Goal: Task Accomplishment & Management: Manage account settings

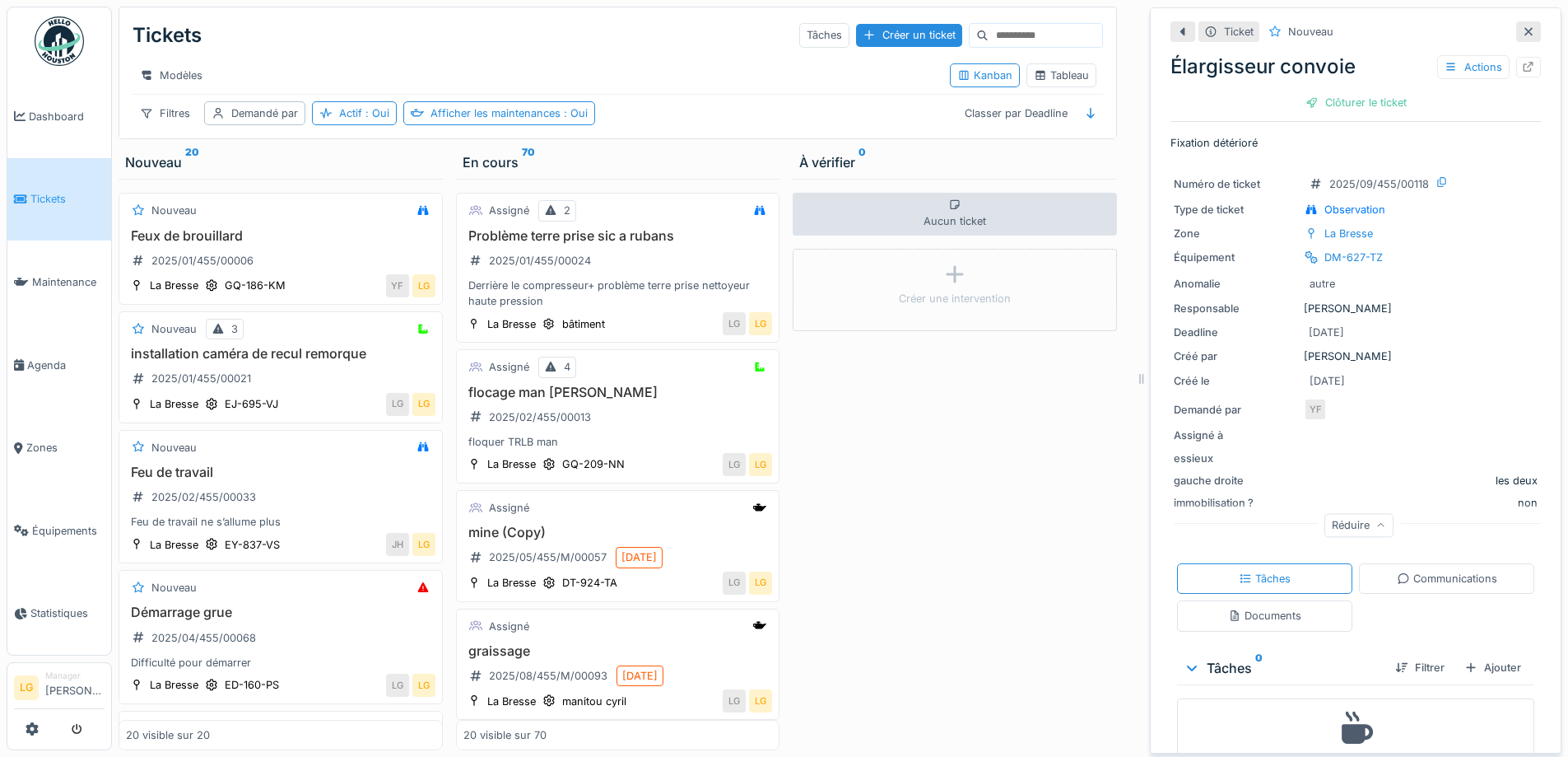
scroll to position [329, 0]
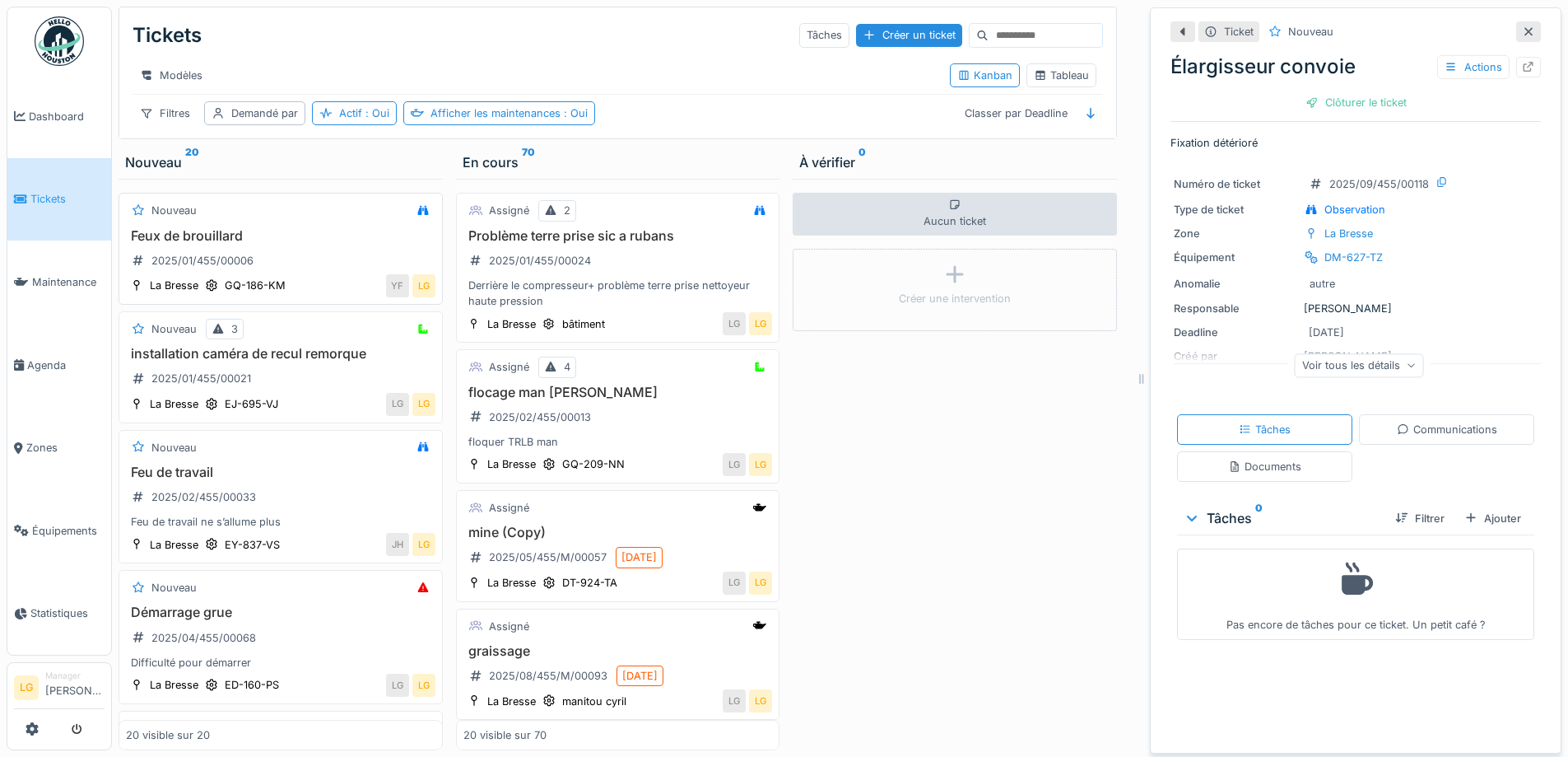
click at [311, 260] on div "Feux de brouillard 2025/01/455/00006" at bounding box center [281, 251] width 310 height 46
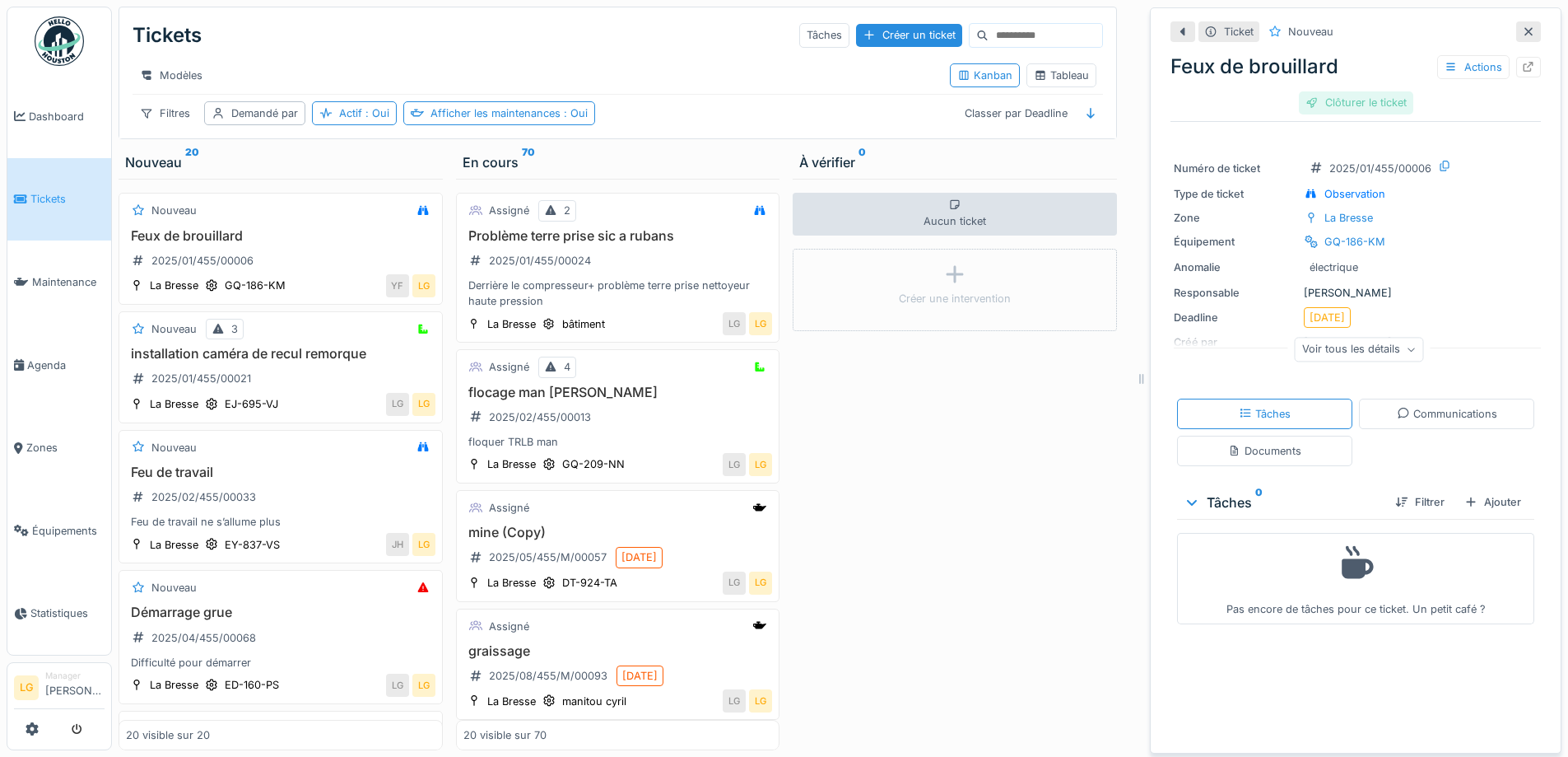
click at [1357, 101] on div "Clôturer le ticket" at bounding box center [1356, 102] width 114 height 22
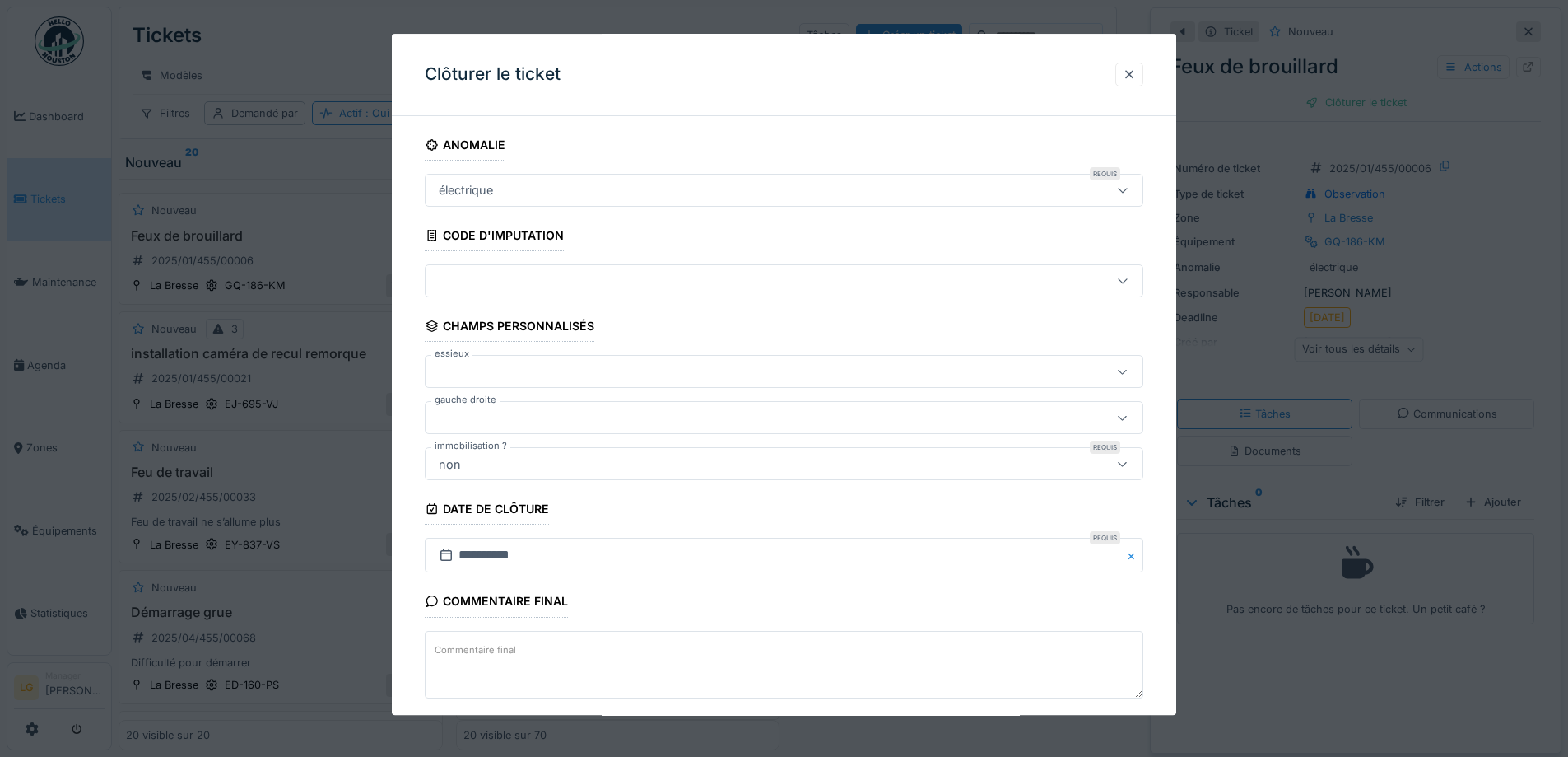
scroll to position [82, 0]
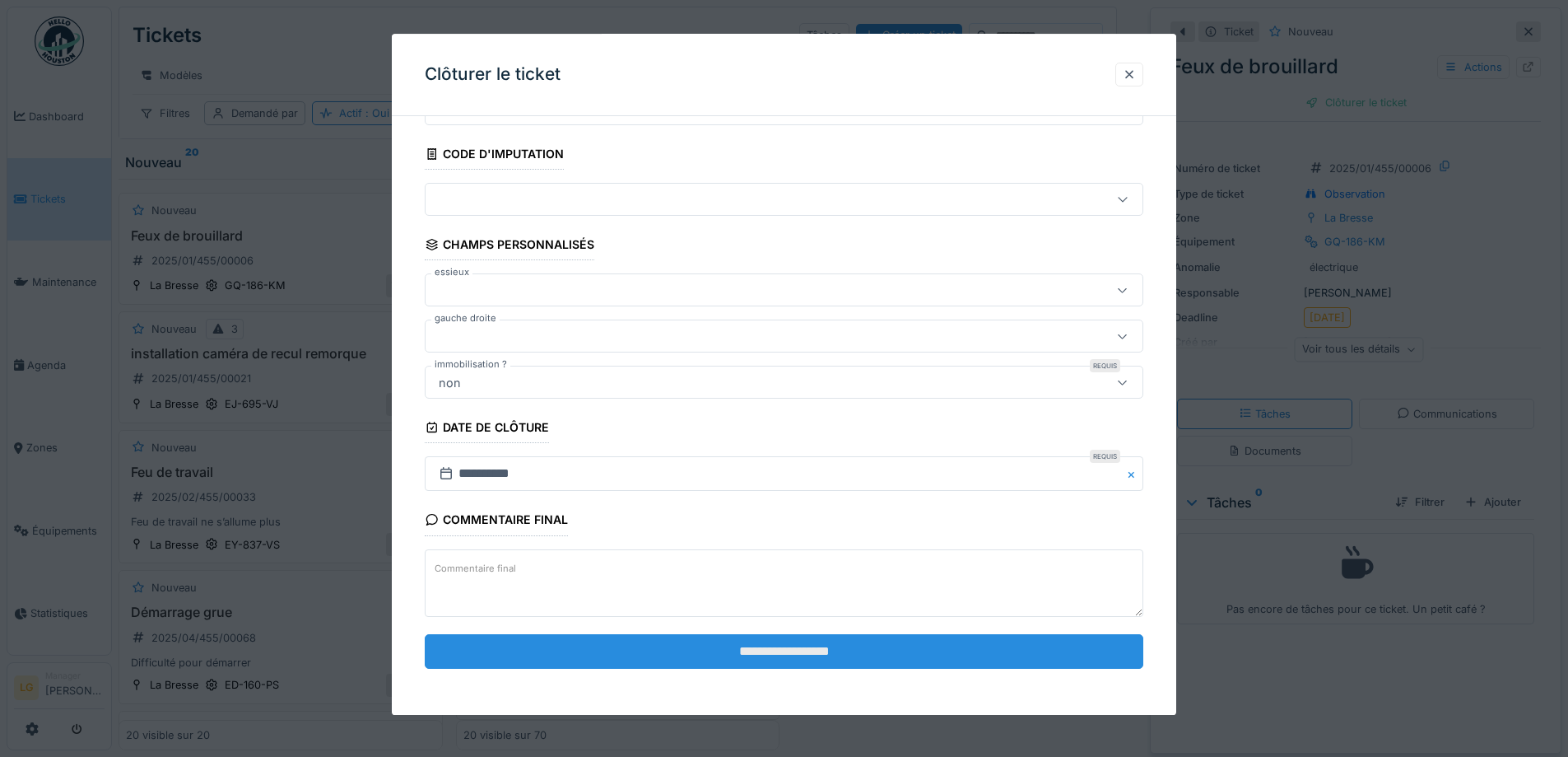
click at [884, 665] on input "**********" at bounding box center [784, 651] width 719 height 35
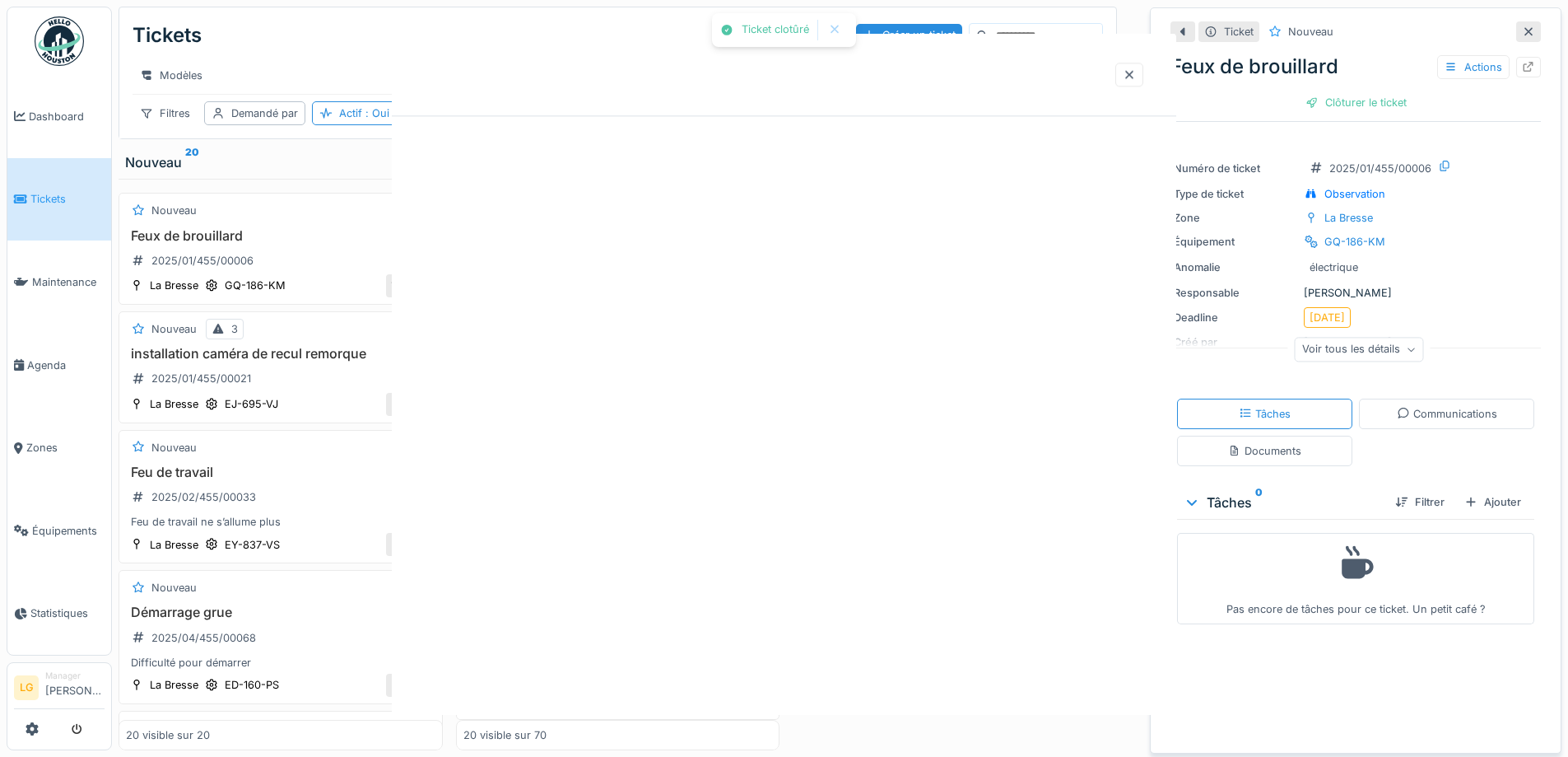
scroll to position [0, 0]
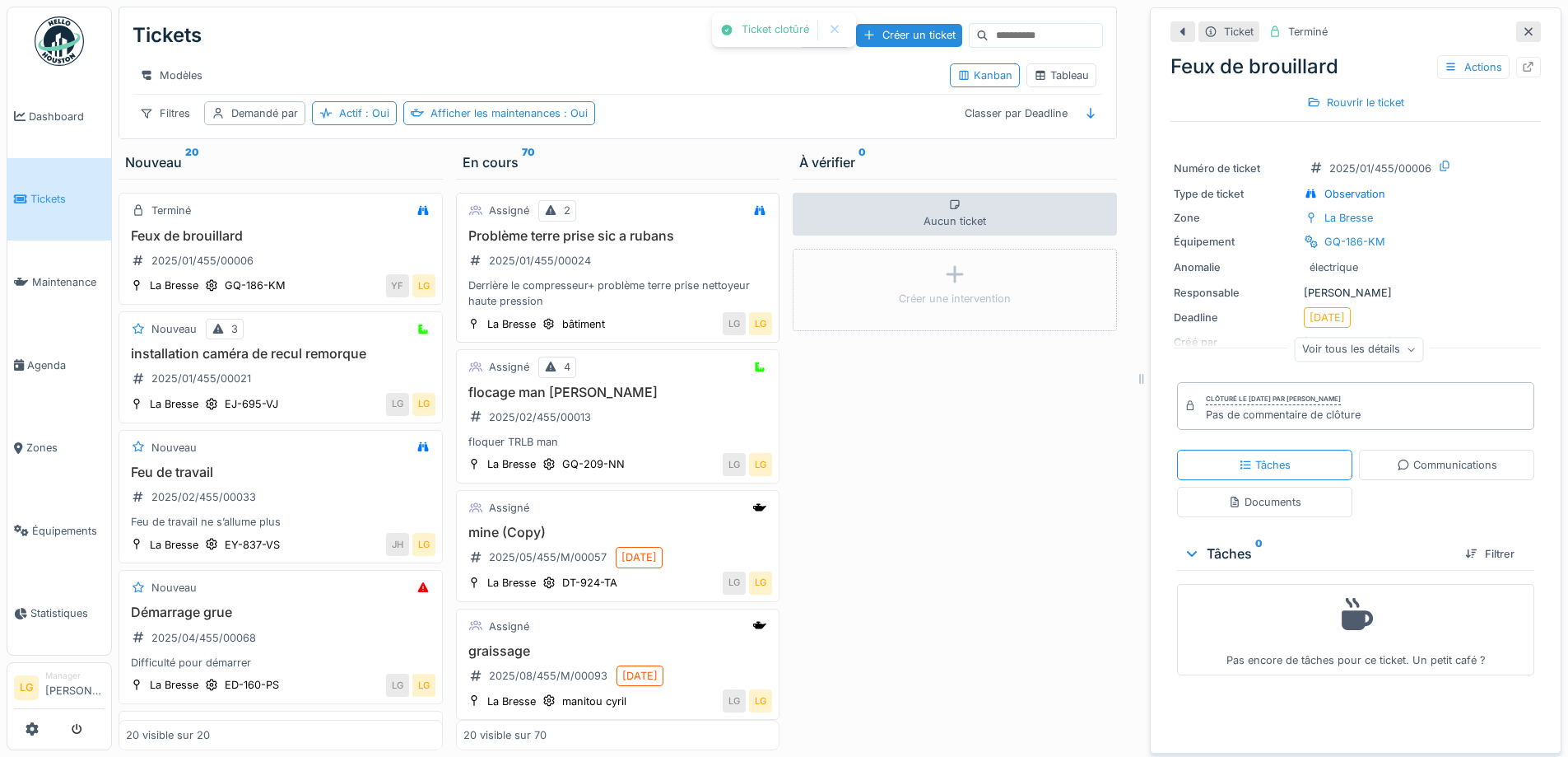
drag, startPoint x: 1509, startPoint y: 30, endPoint x: 911, endPoint y: 319, distance: 664.2
click at [1522, 30] on icon at bounding box center [1528, 31] width 13 height 11
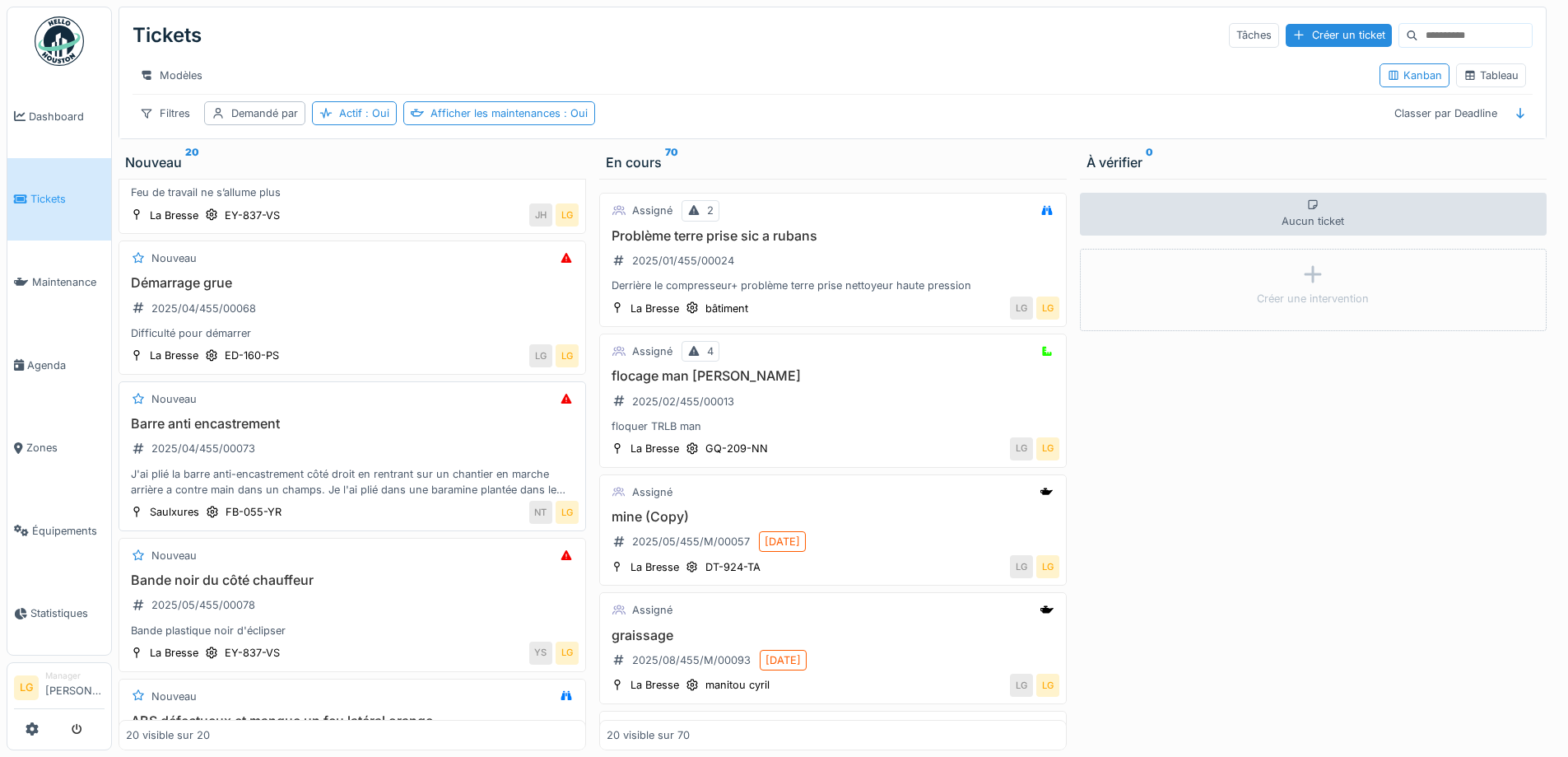
scroll to position [412, 0]
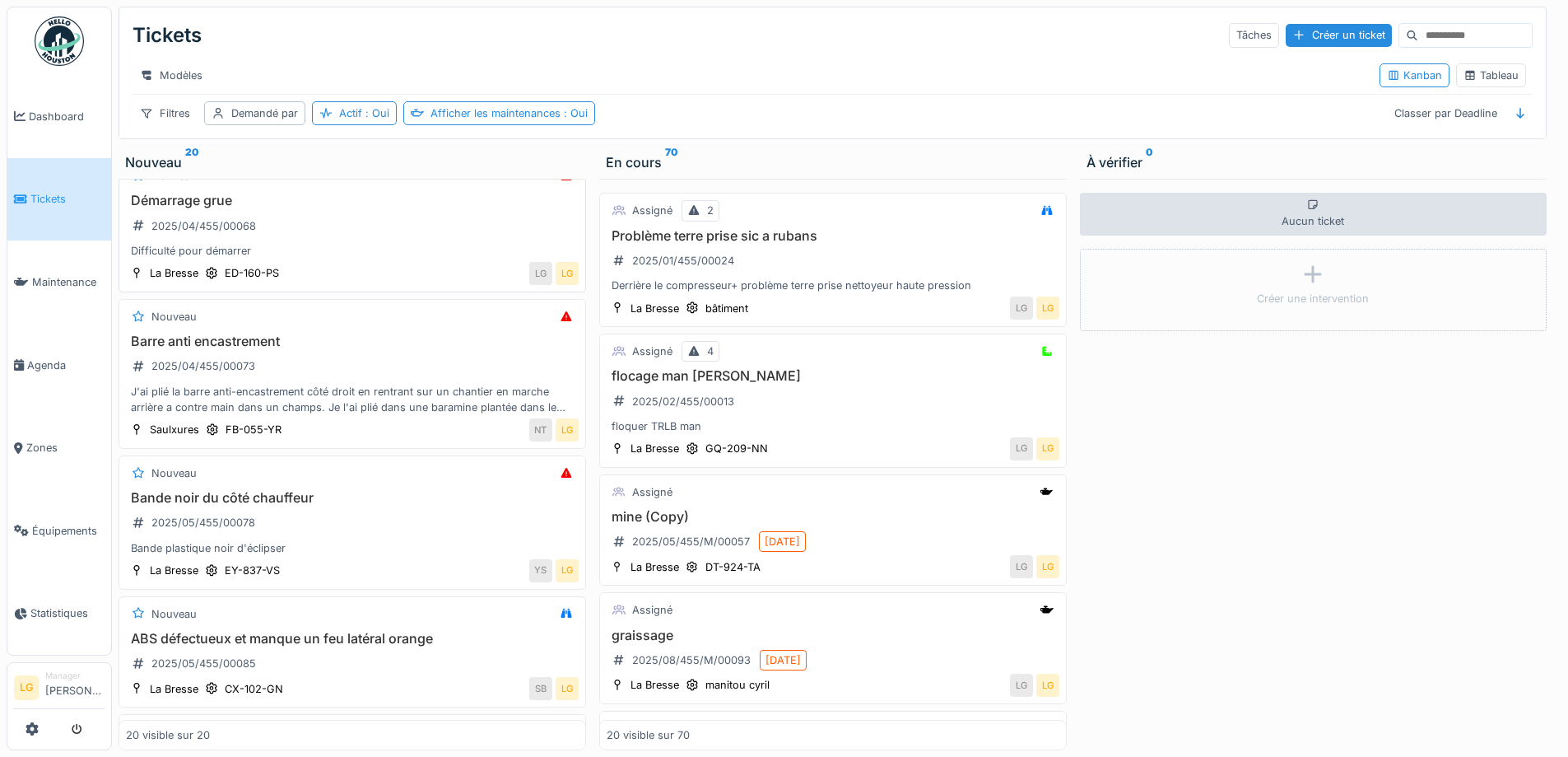
click at [375, 238] on div "Démarrage grue 2025/04/455/00068 Difficulté pour démarrer" at bounding box center [352, 226] width 453 height 66
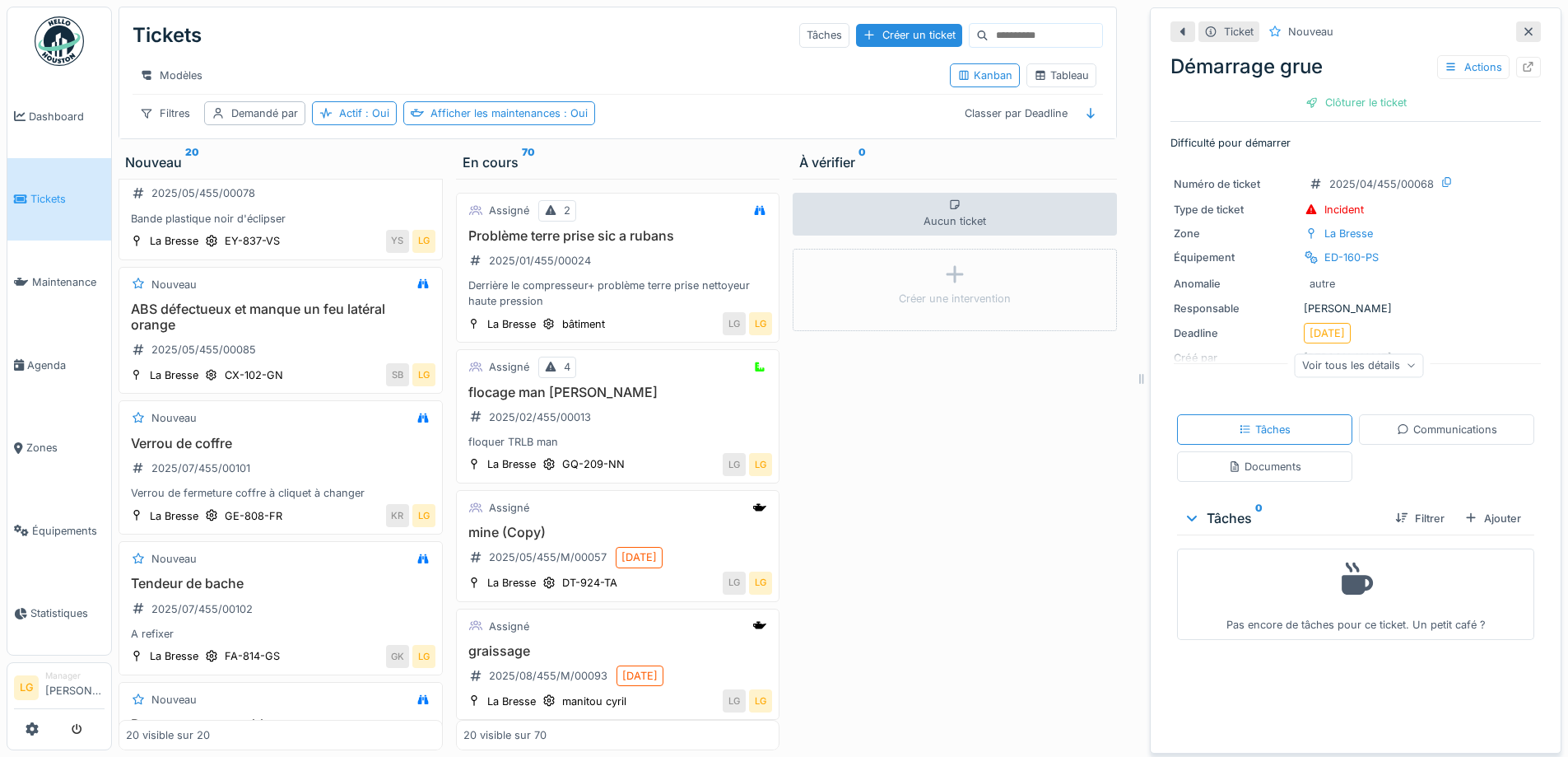
scroll to position [824, 0]
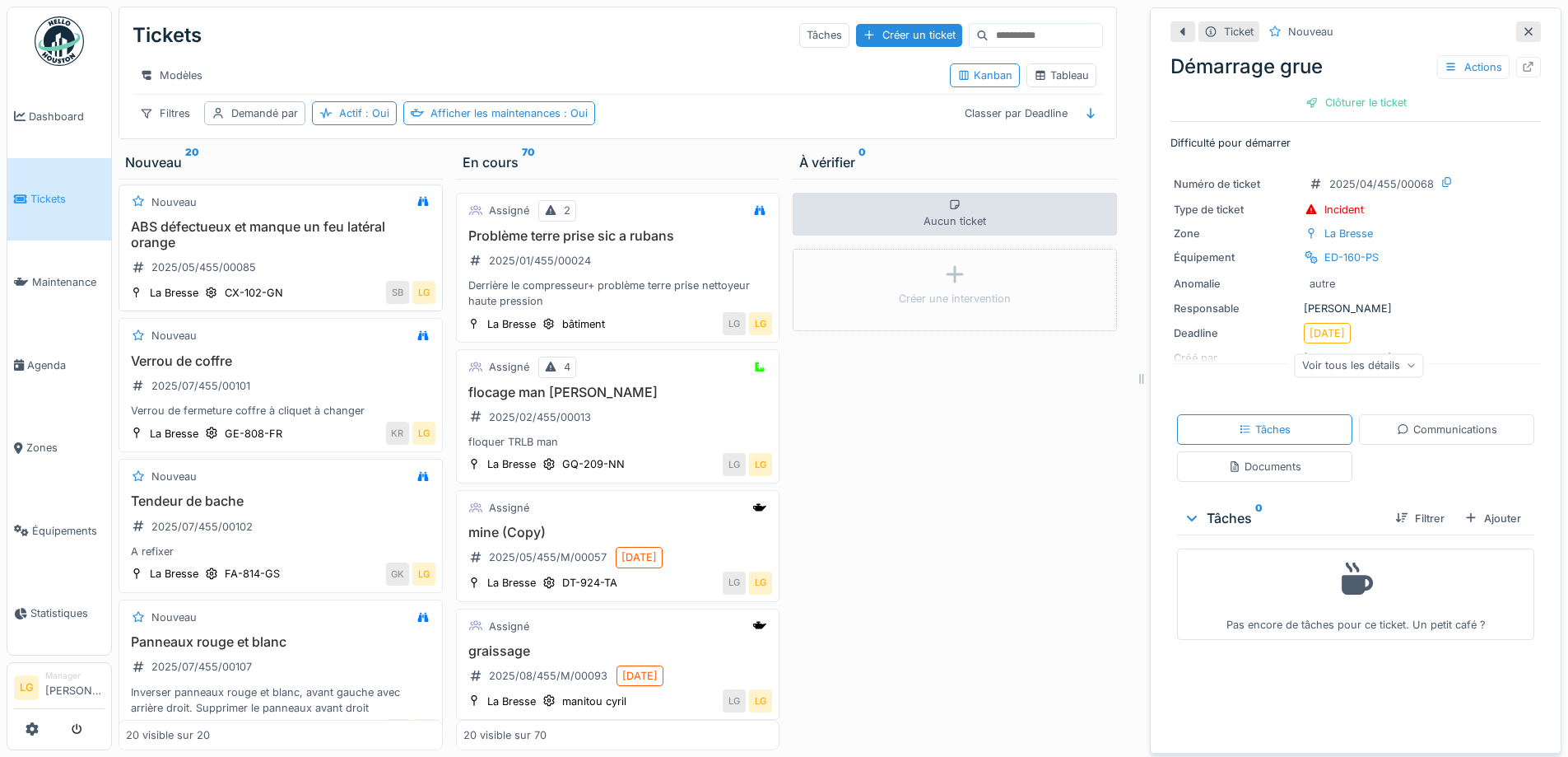
click at [308, 280] on div "ABS défectueux et manque un feu latéral orange 2025/05/455/00085" at bounding box center [281, 250] width 310 height 63
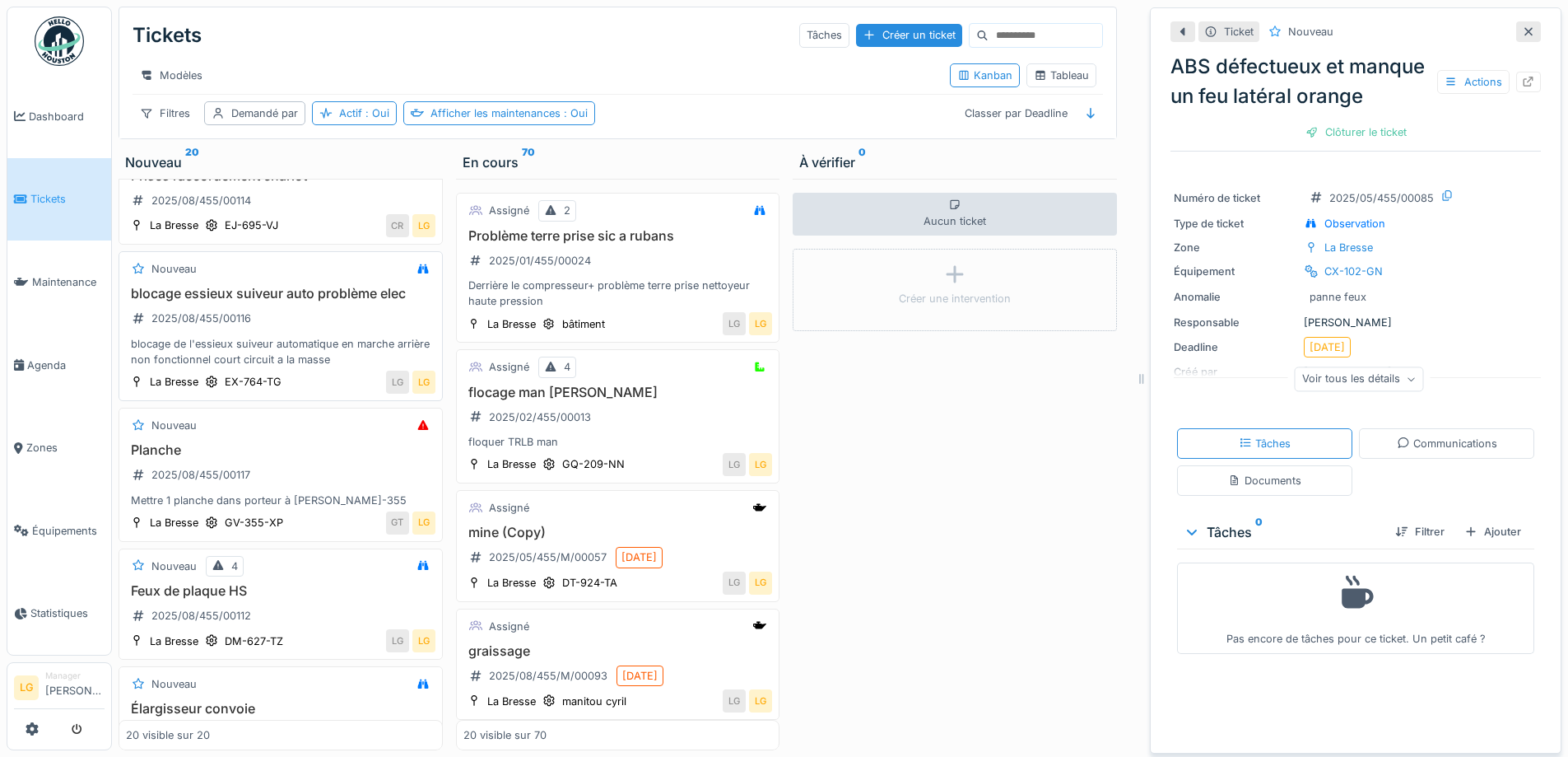
scroll to position [1400, 0]
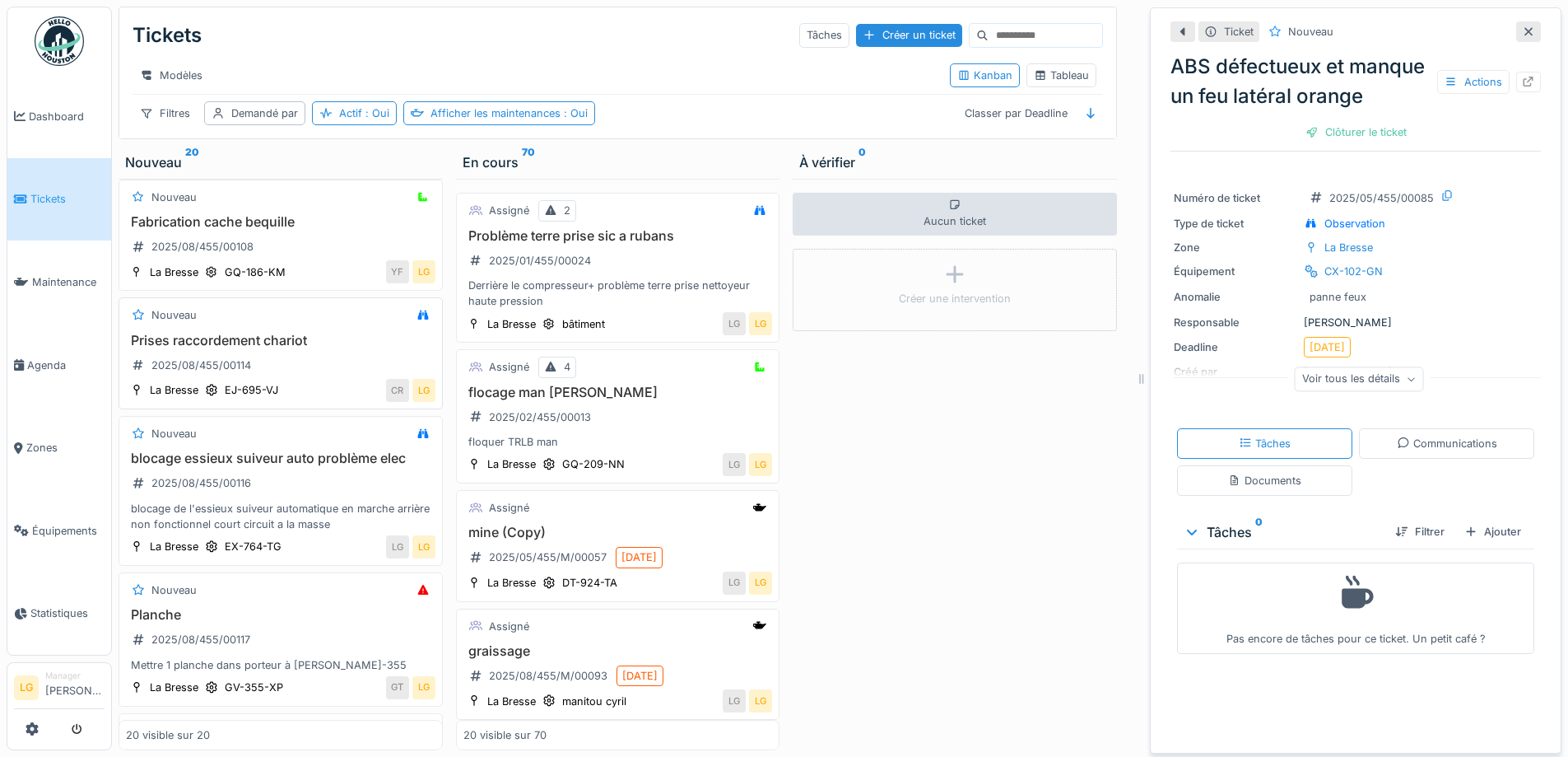
click at [306, 375] on div "Prises raccordement chariot 2025/08/455/00114" at bounding box center [281, 356] width 310 height 46
click at [1352, 130] on div "Clôturer le ticket" at bounding box center [1356, 132] width 114 height 22
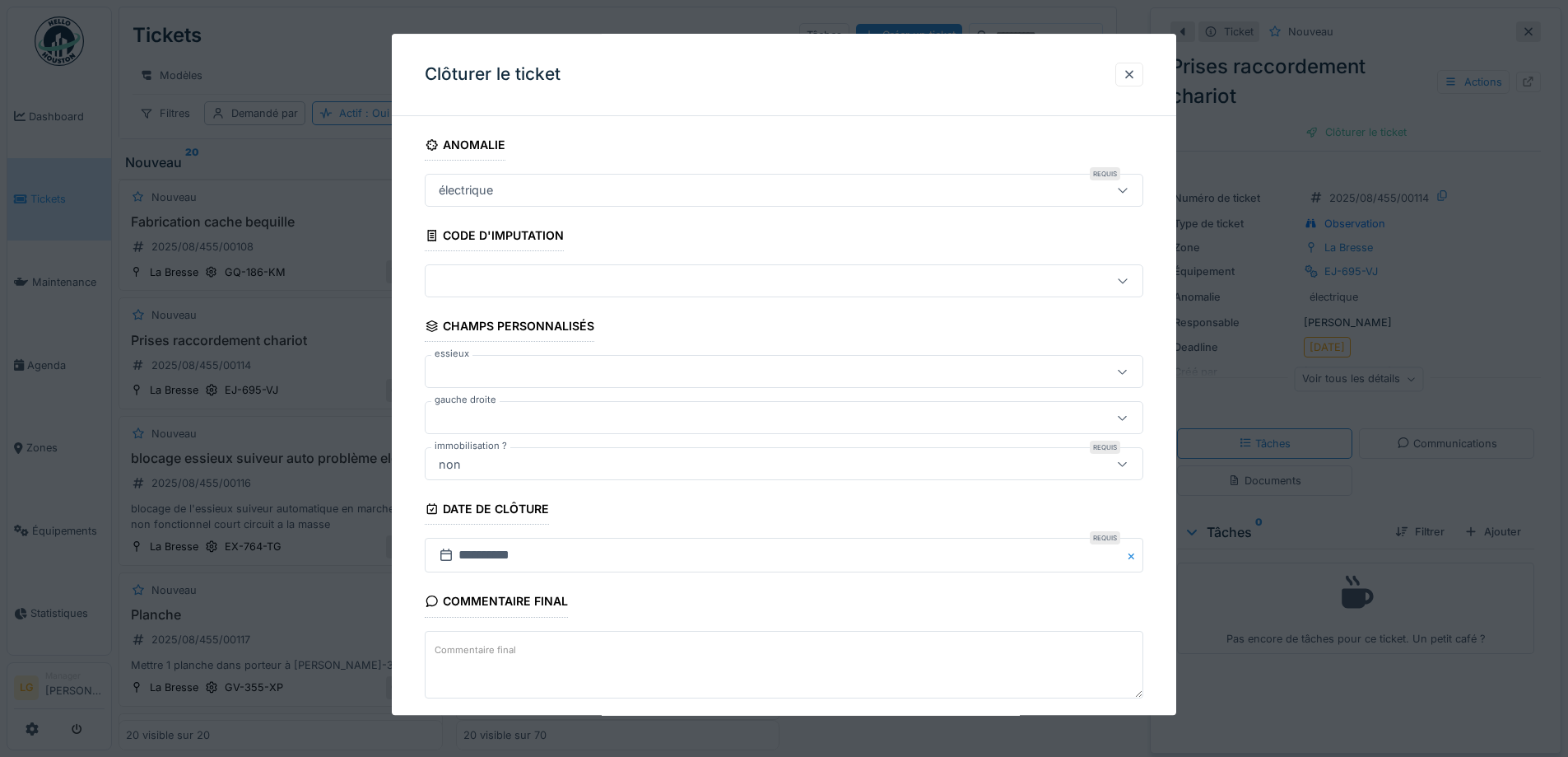
scroll to position [82, 0]
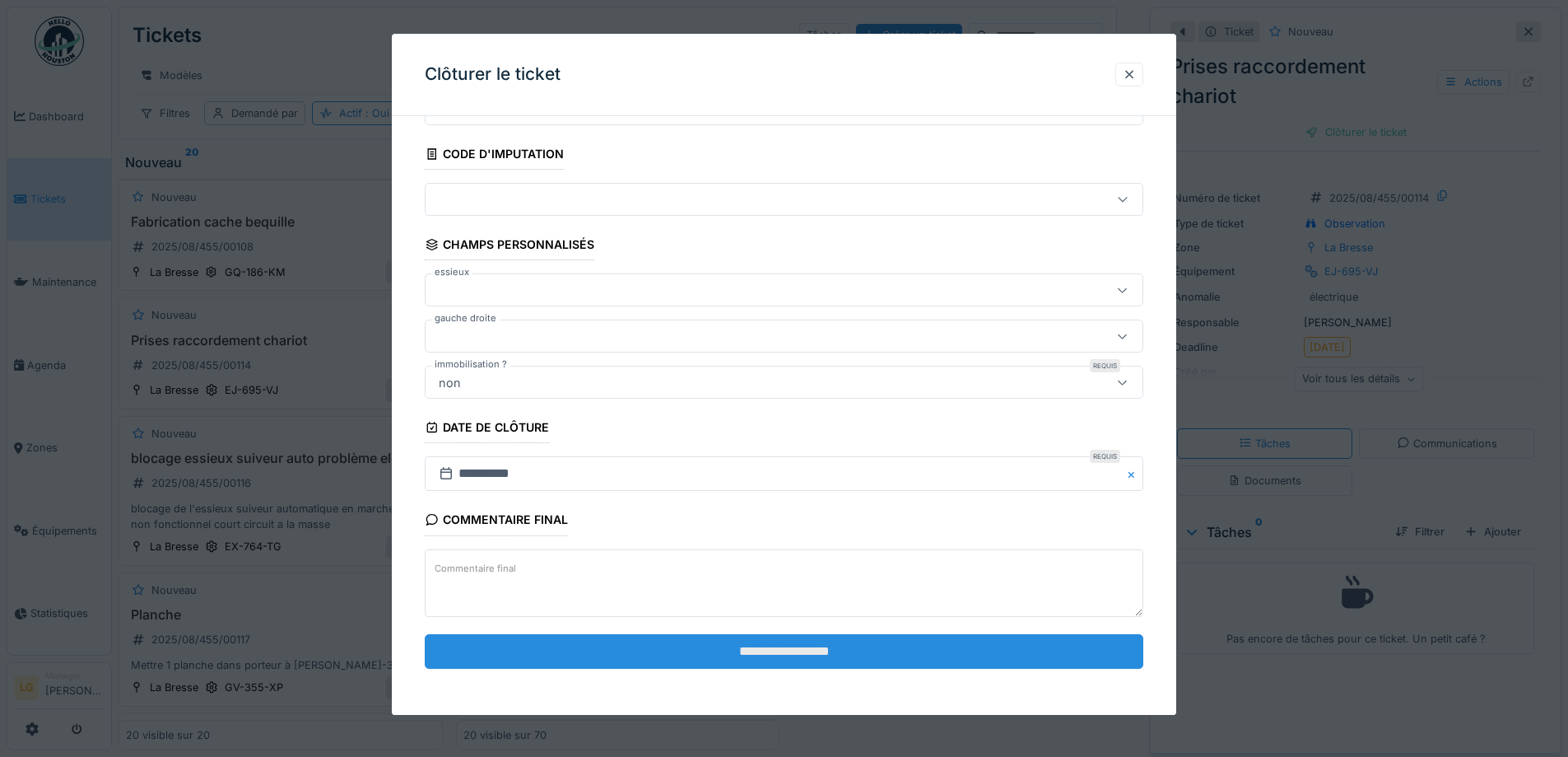
click at [826, 661] on input "**********" at bounding box center [784, 651] width 719 height 35
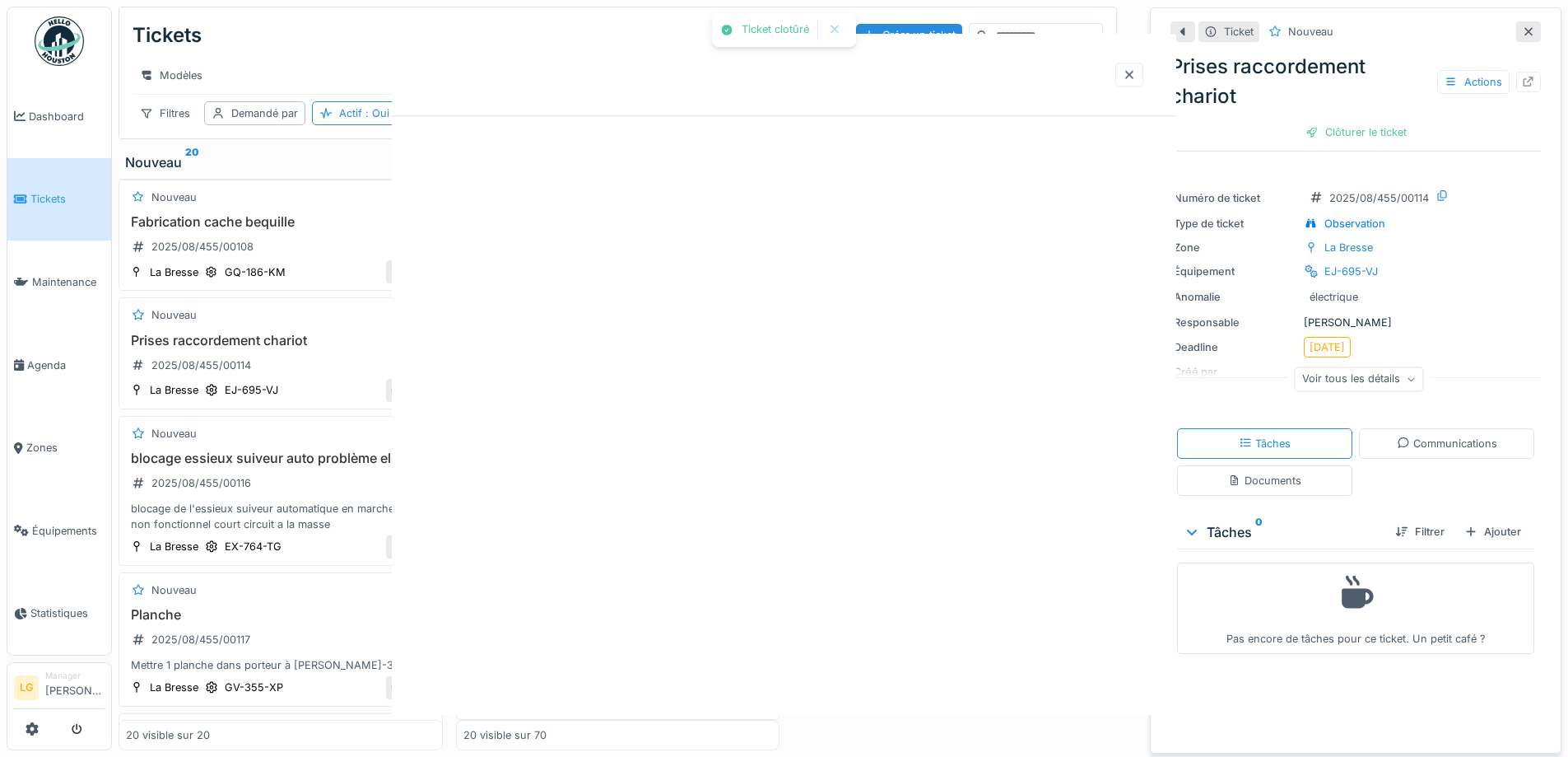
scroll to position [0, 0]
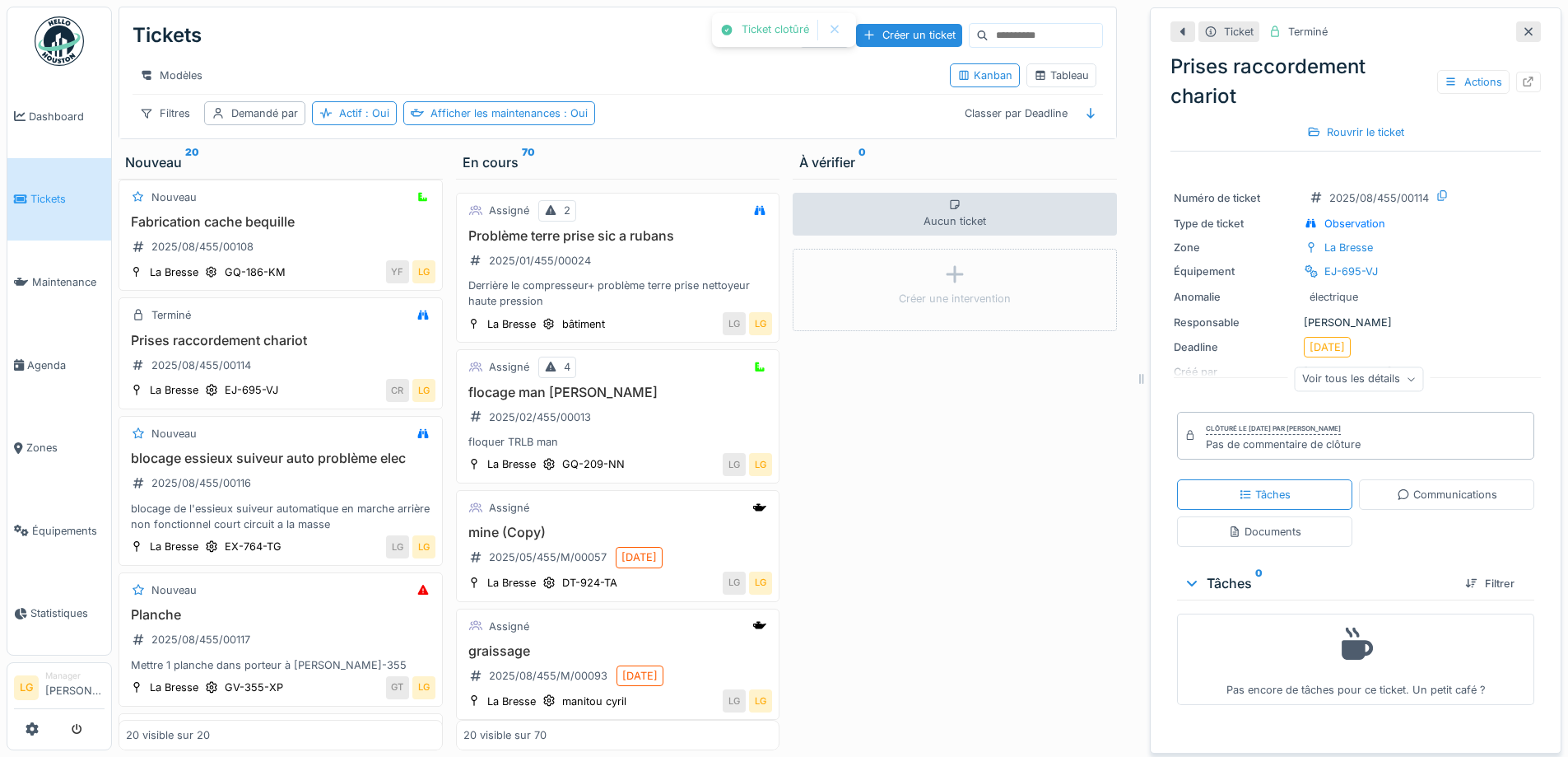
click at [1522, 30] on icon at bounding box center [1528, 31] width 13 height 11
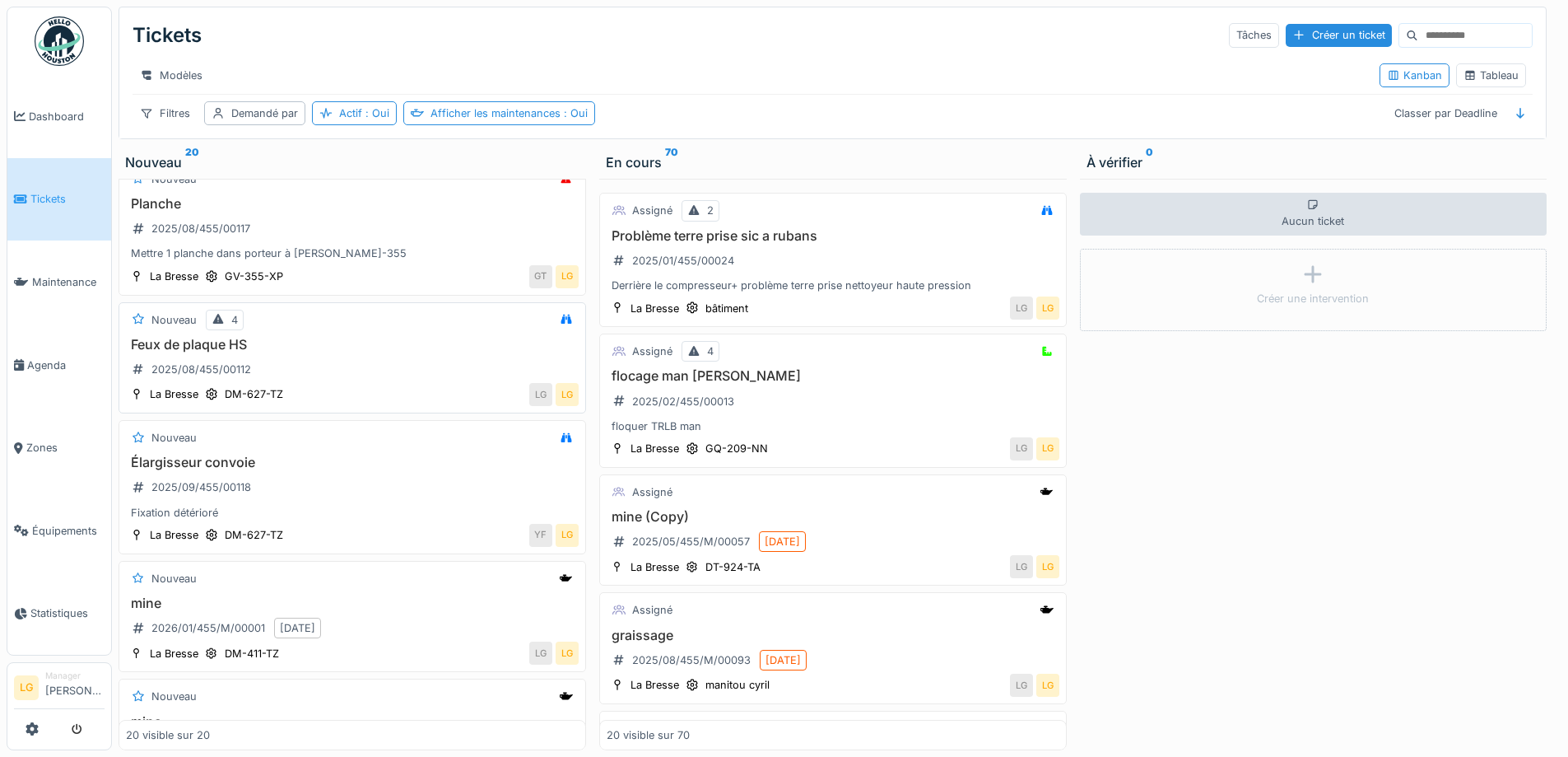
scroll to position [1713, 0]
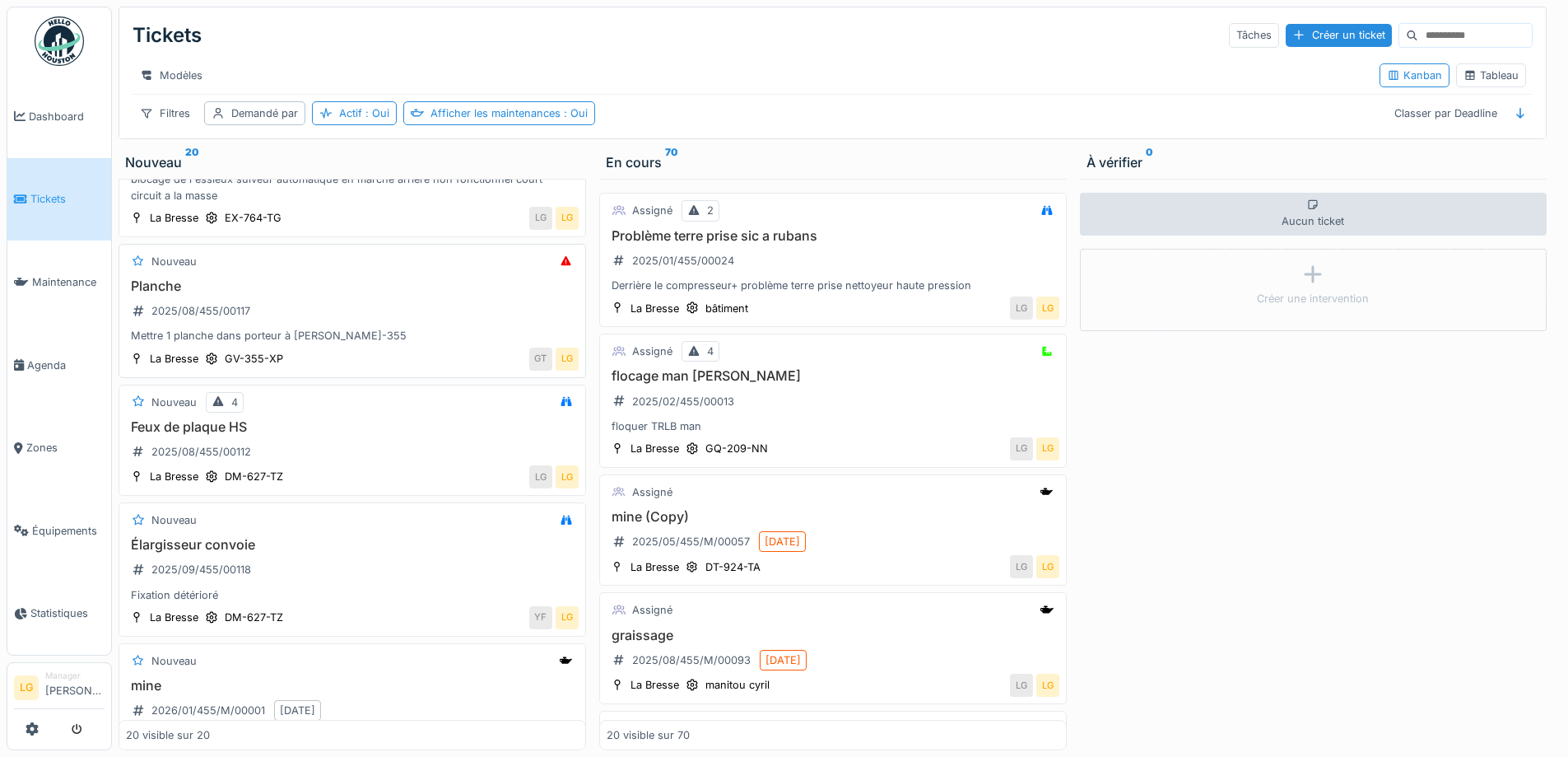
click at [390, 319] on div "Planche 2025/08/455/00117 Mettre 1 planche dans porteur à [PERSON_NAME]-355" at bounding box center [352, 311] width 453 height 66
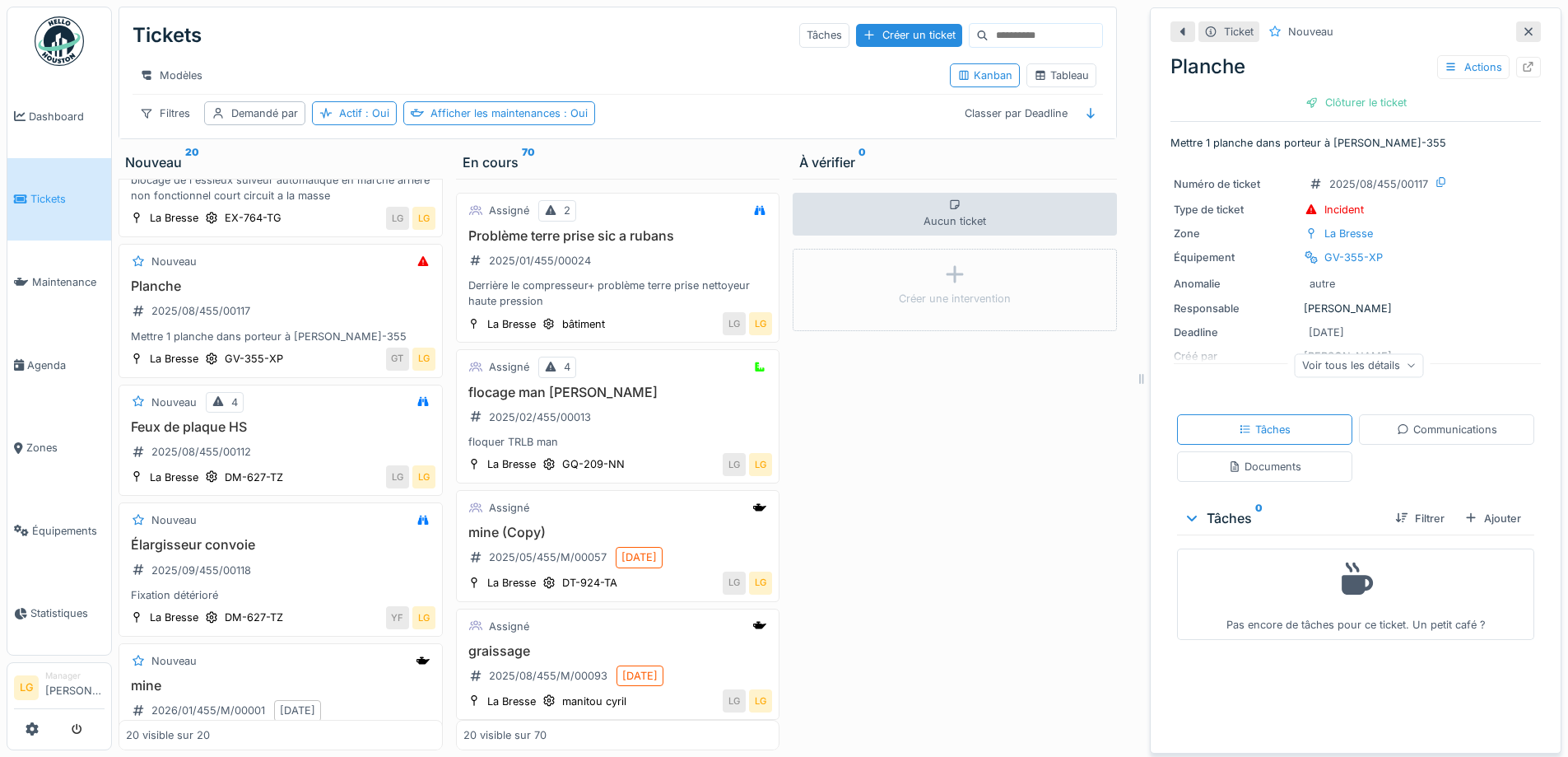
click at [1522, 34] on icon at bounding box center [1528, 31] width 13 height 11
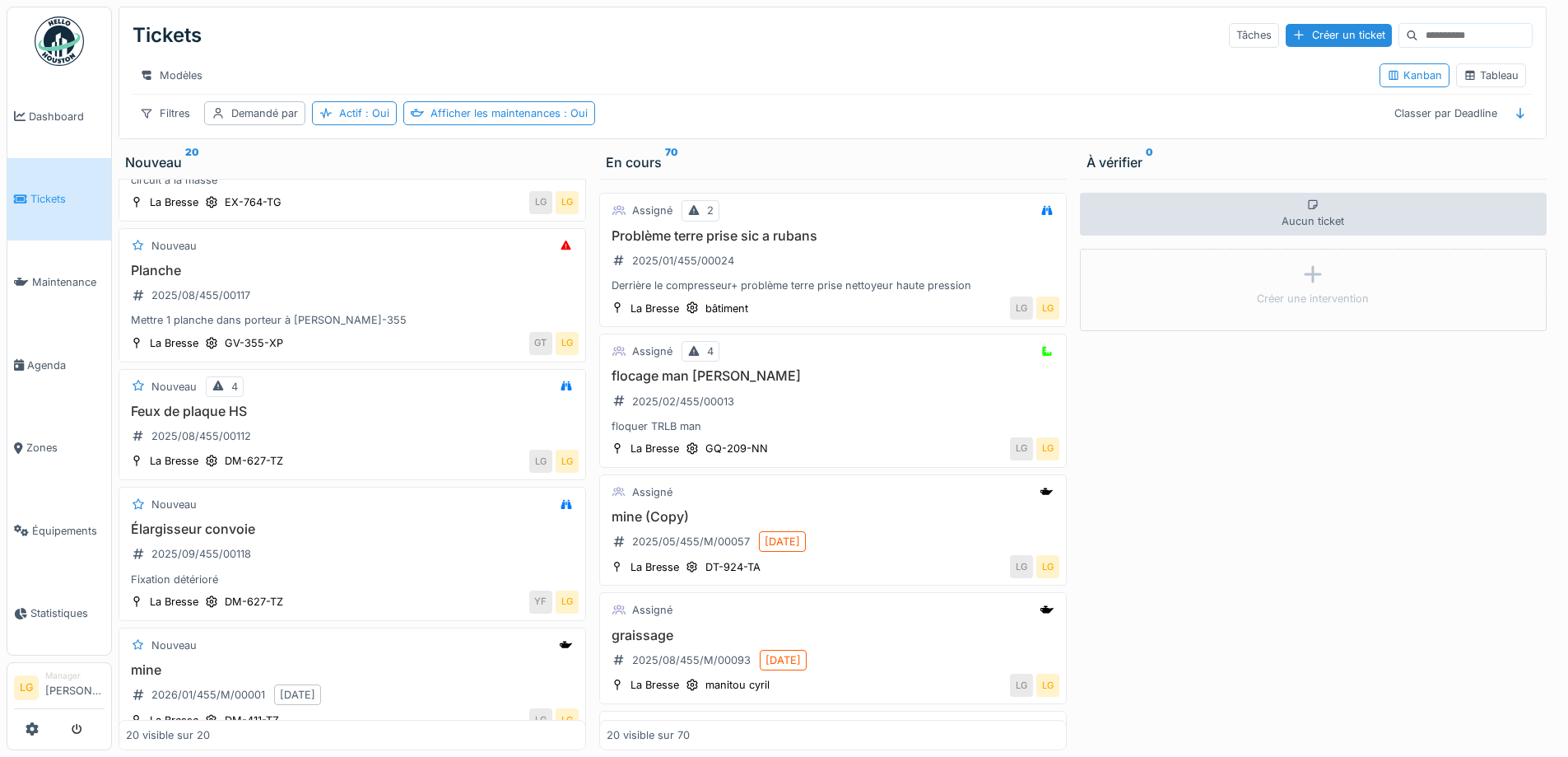
scroll to position [1713, 0]
